Goal: Task Accomplishment & Management: Manage account settings

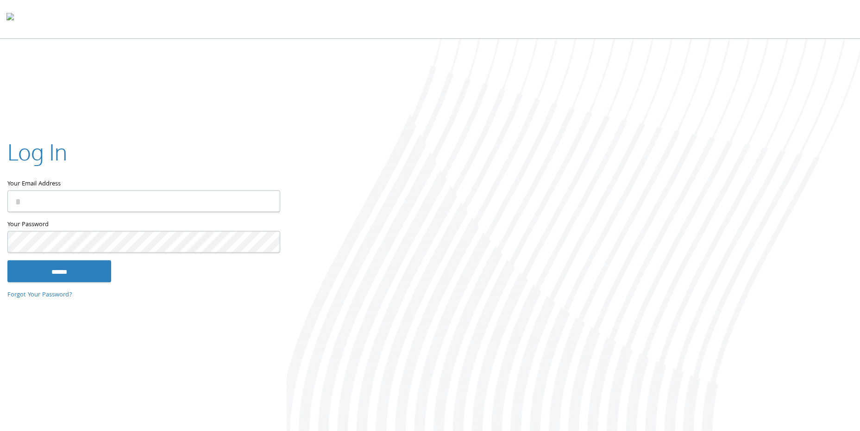
click at [59, 204] on input "Your Email Address" at bounding box center [143, 202] width 273 height 22
type input "**********"
click at [7, 261] on input "******" at bounding box center [59, 272] width 104 height 22
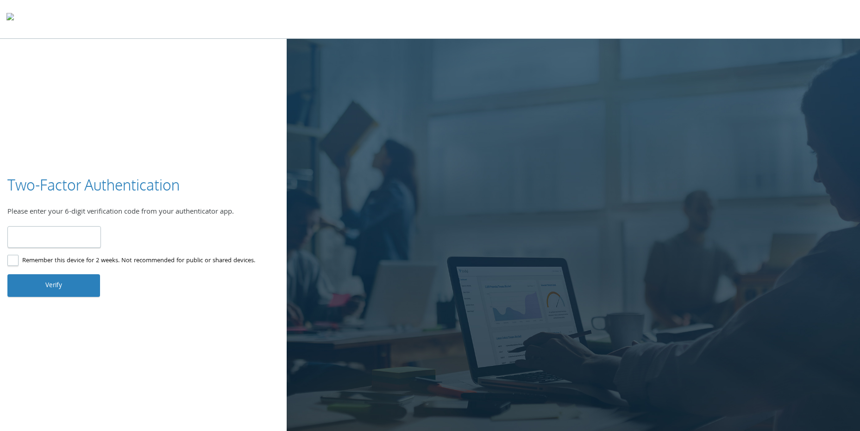
type input "******"
